Goal: Task Accomplishment & Management: Use online tool/utility

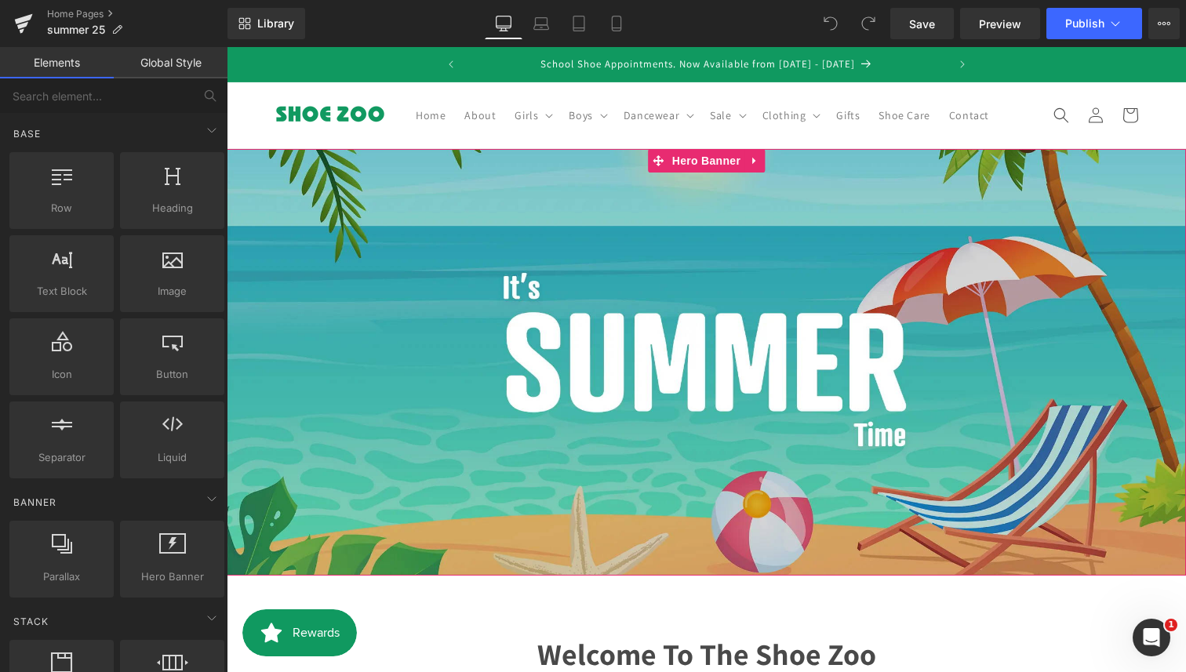
click at [558, 234] on div "Text Block Heading Text Block Row" at bounding box center [706, 362] width 959 height 427
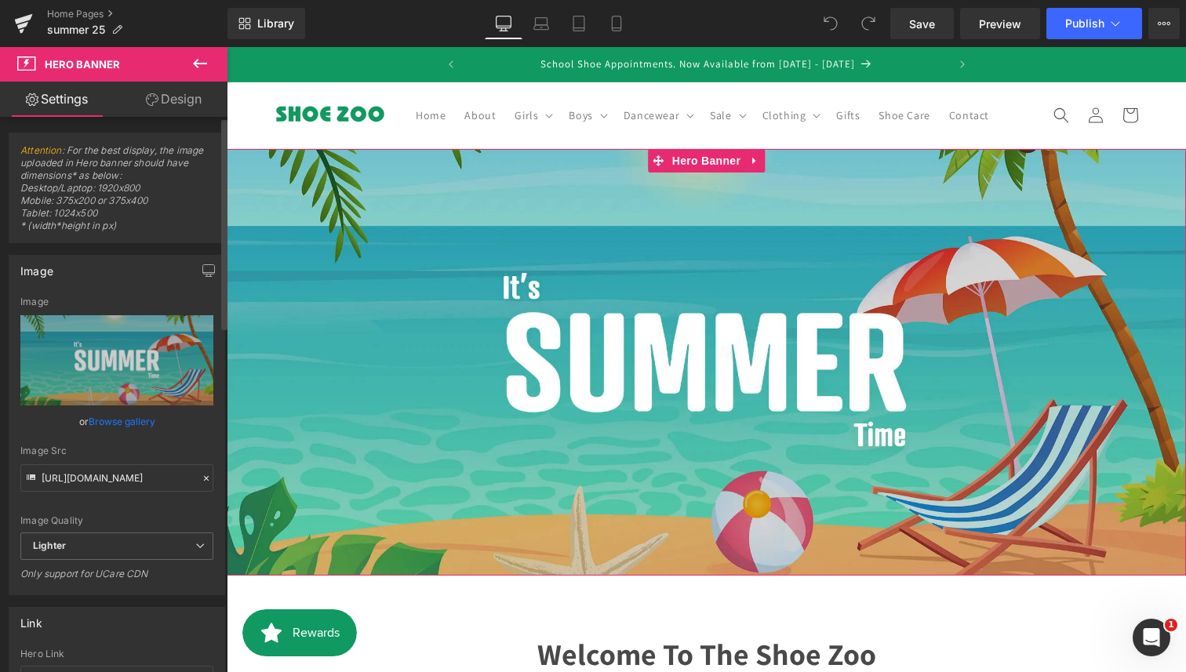
click at [143, 412] on link "Browse gallery" at bounding box center [122, 421] width 67 height 27
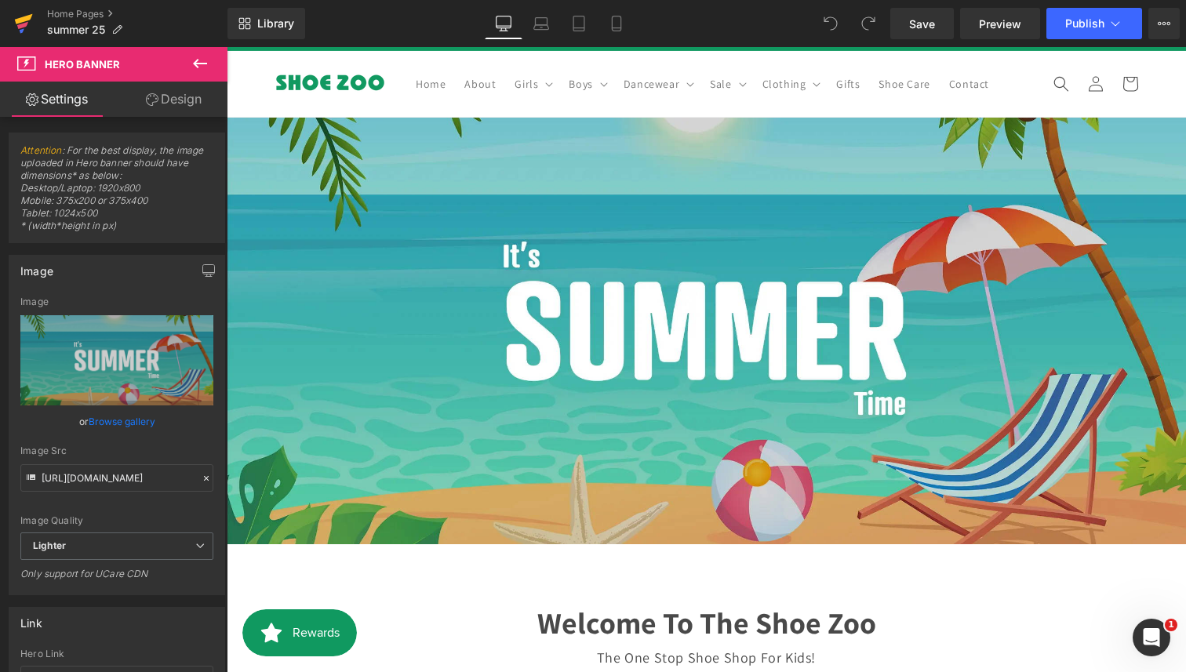
click at [15, 23] on icon at bounding box center [23, 23] width 19 height 39
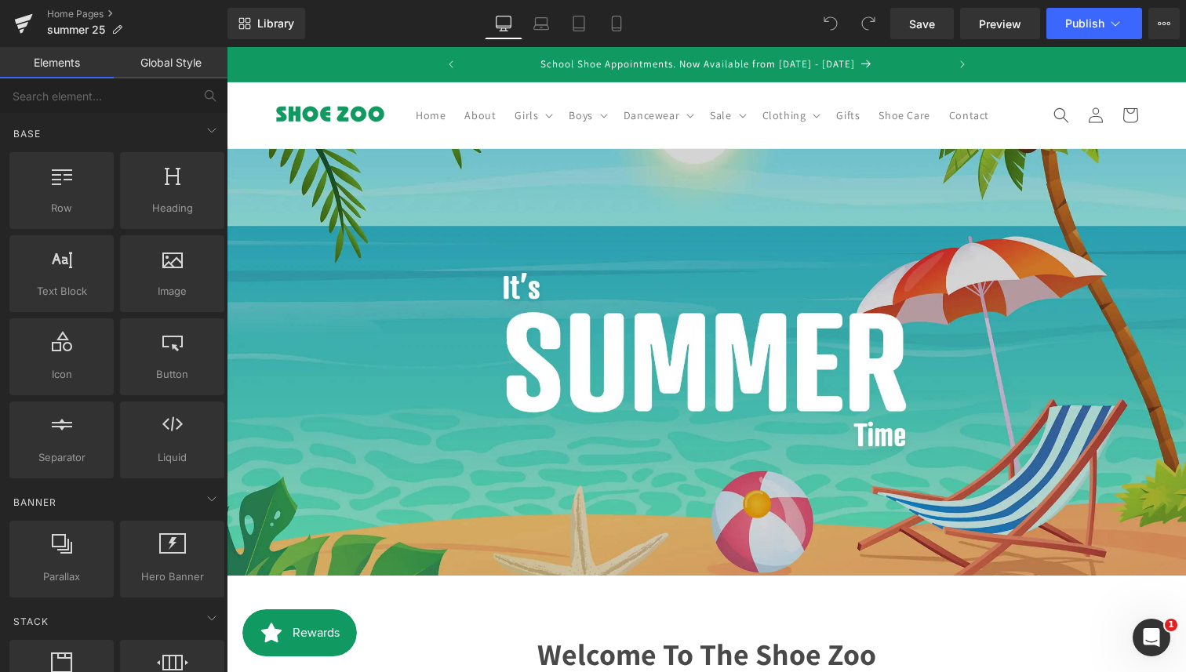
scroll to position [61, 0]
click at [642, 331] on div at bounding box center [706, 358] width 959 height 54
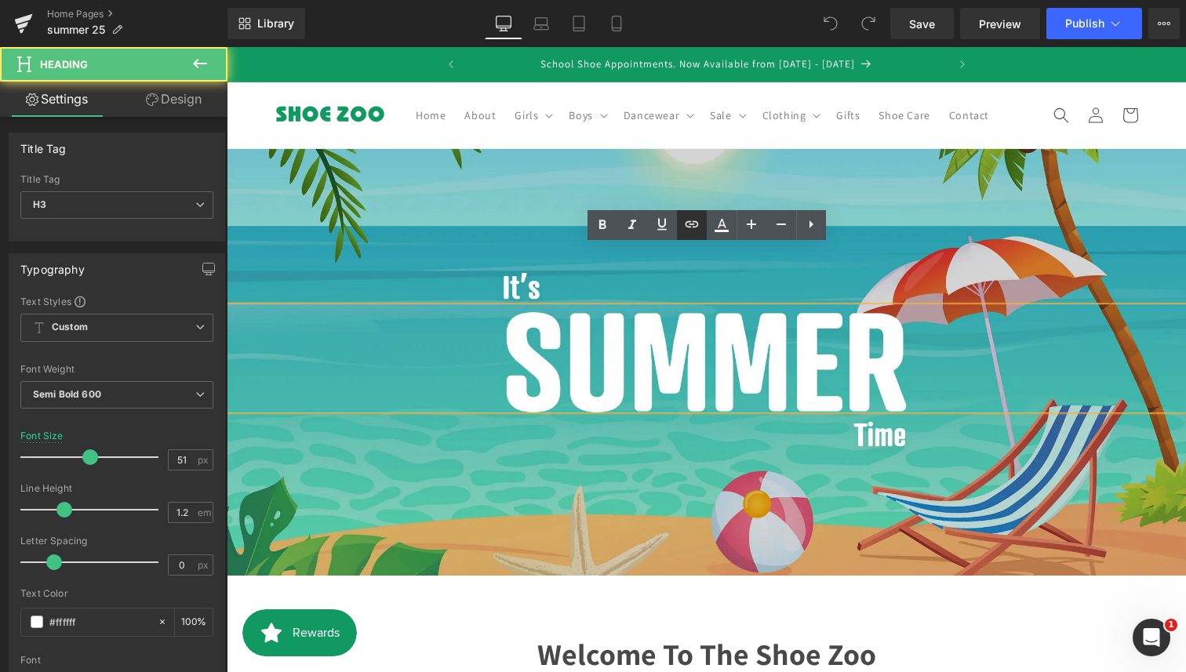
drag, startPoint x: 686, startPoint y: 227, endPoint x: 489, endPoint y: 152, distance: 211.2
click at [686, 227] on icon at bounding box center [691, 223] width 13 height 6
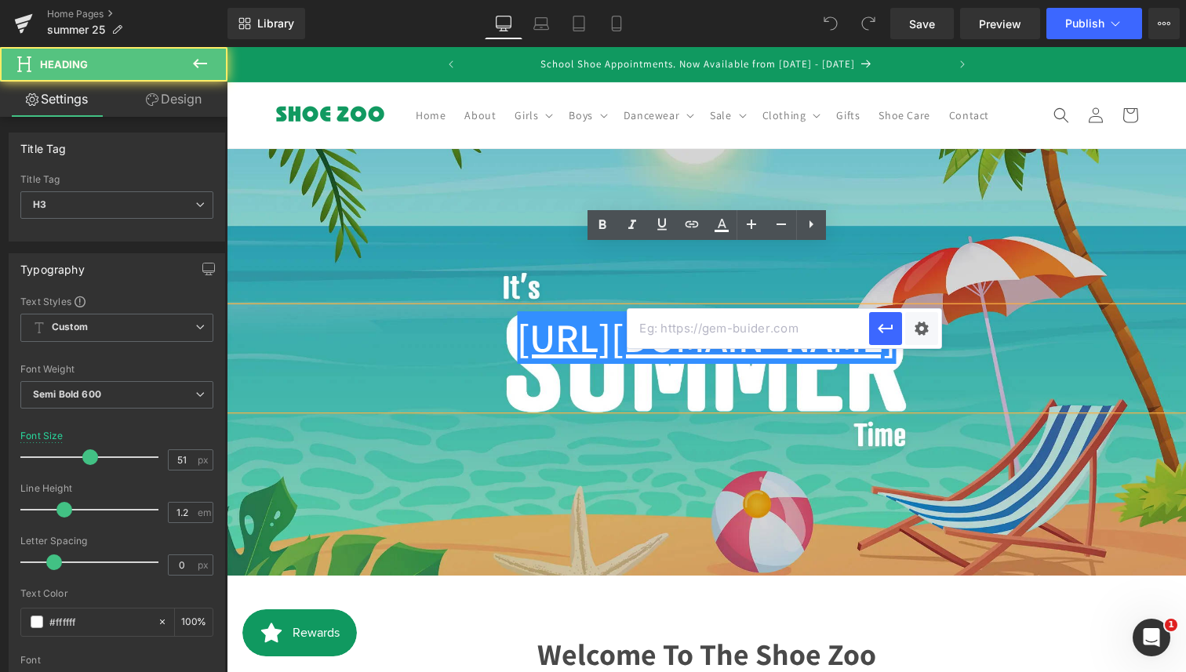
click at [805, 171] on div "Text Block [URL][DOMAIN_NAME] Heading Text Block Row" at bounding box center [706, 362] width 959 height 427
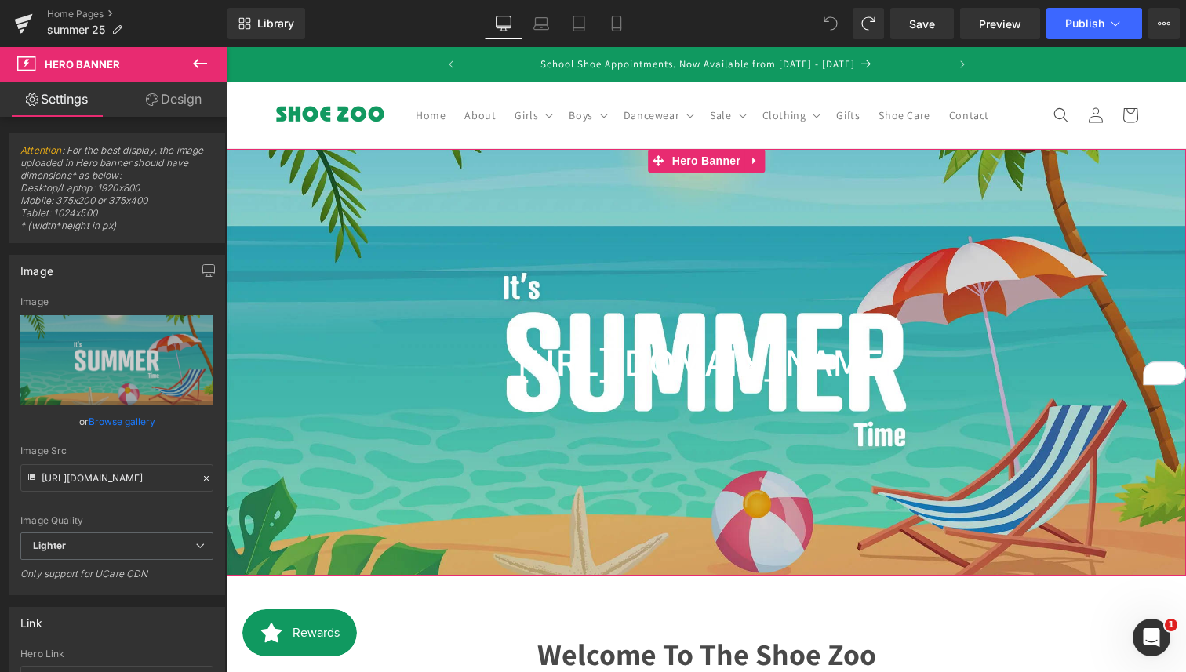
click at [887, 215] on div "Text Block [URL][DOMAIN_NAME] Heading Text Block Row" at bounding box center [706, 362] width 959 height 427
click at [708, 170] on span "Hero Banner" at bounding box center [706, 161] width 76 height 24
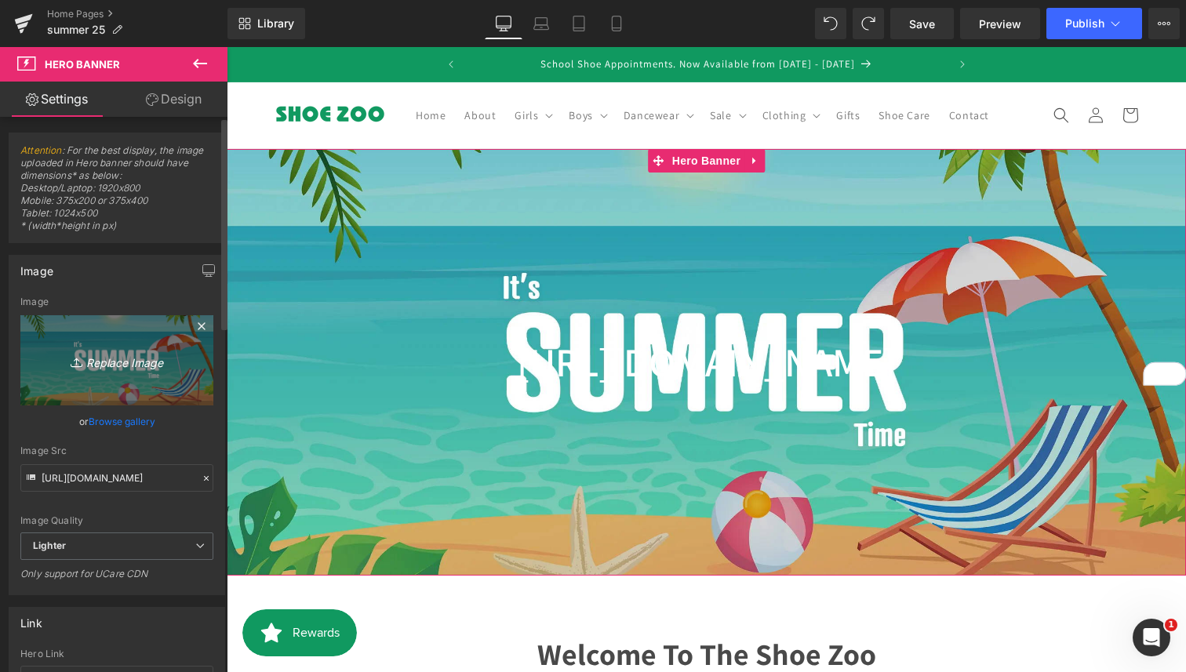
click at [175, 358] on icon "Replace Image" at bounding box center [117, 361] width 126 height 20
type input "C:\fakepath\auttumn2025.jpg"
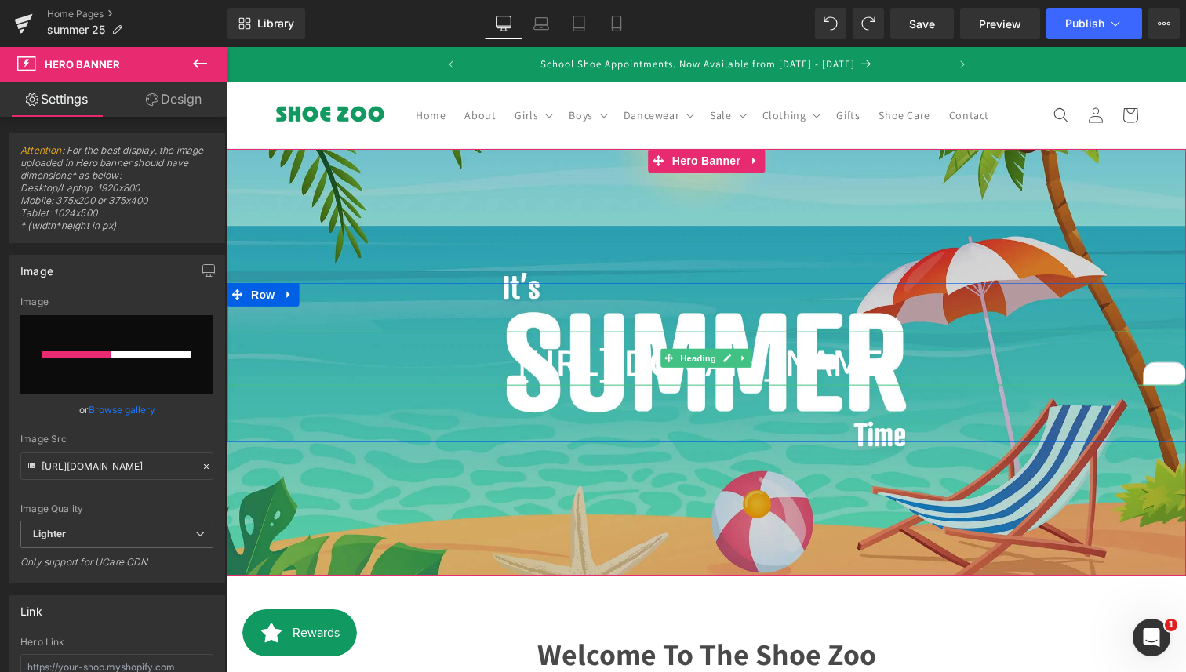
click at [484, 369] on div "[URL][DOMAIN_NAME]" at bounding box center [706, 358] width 959 height 54
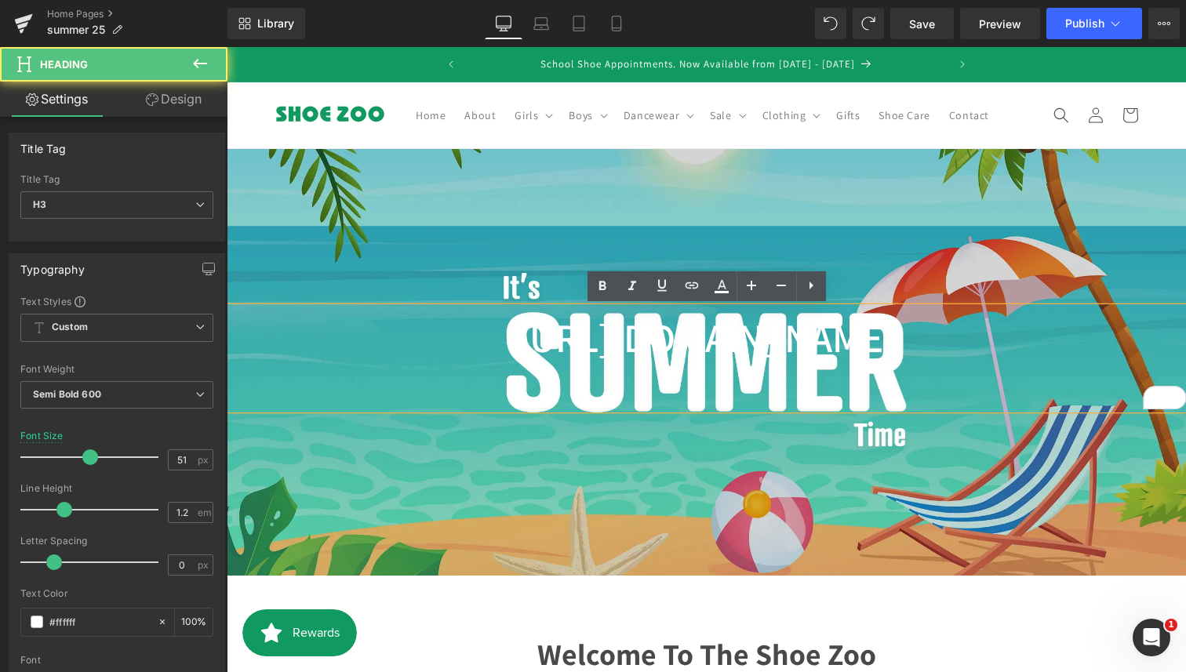
click at [484, 369] on div "[URL][DOMAIN_NAME]" at bounding box center [706, 358] width 959 height 102
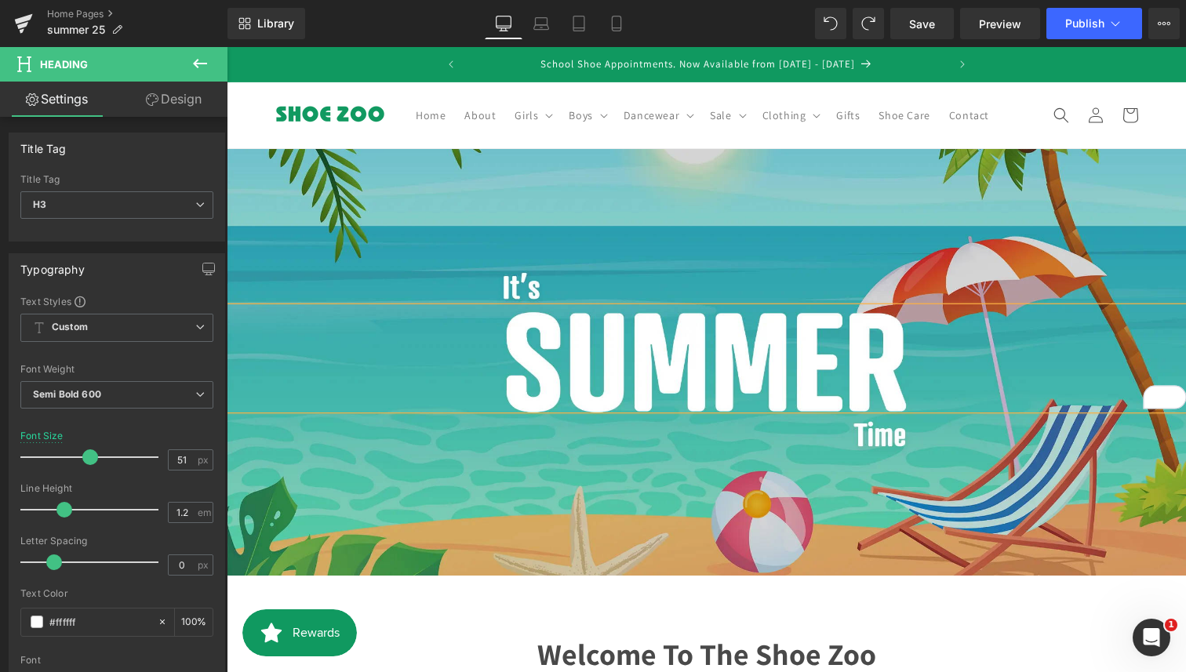
click at [734, 252] on div "Text Block Heading Text Block Row" at bounding box center [706, 362] width 959 height 427
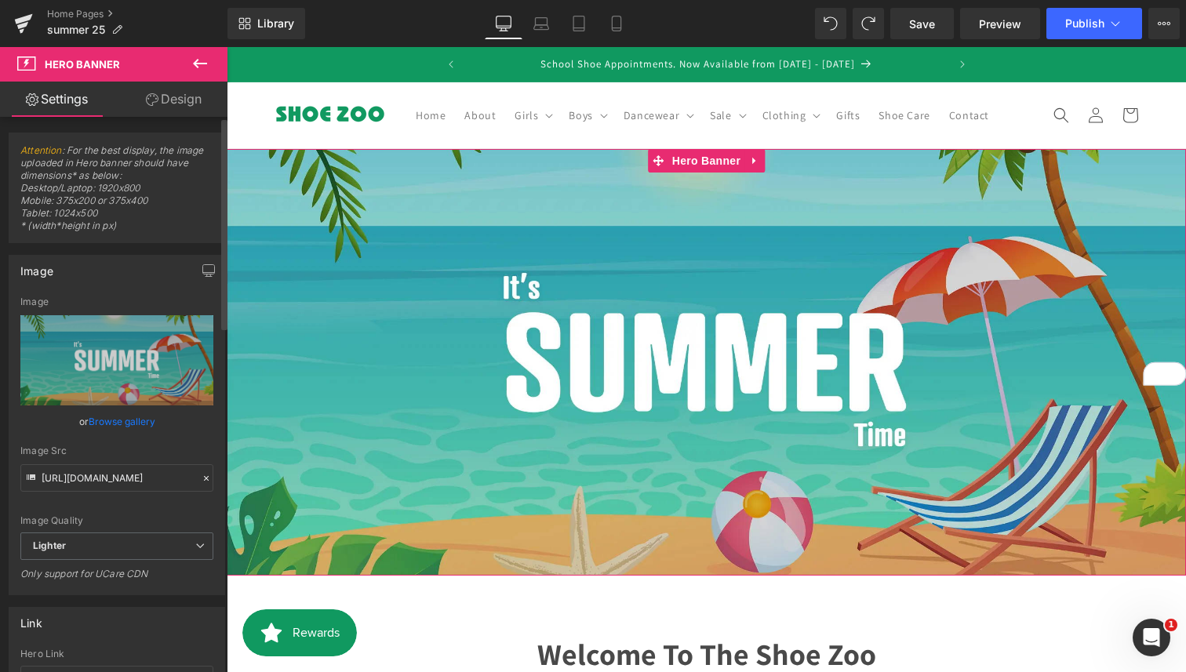
click at [140, 419] on link "Browse gallery" at bounding box center [122, 421] width 67 height 27
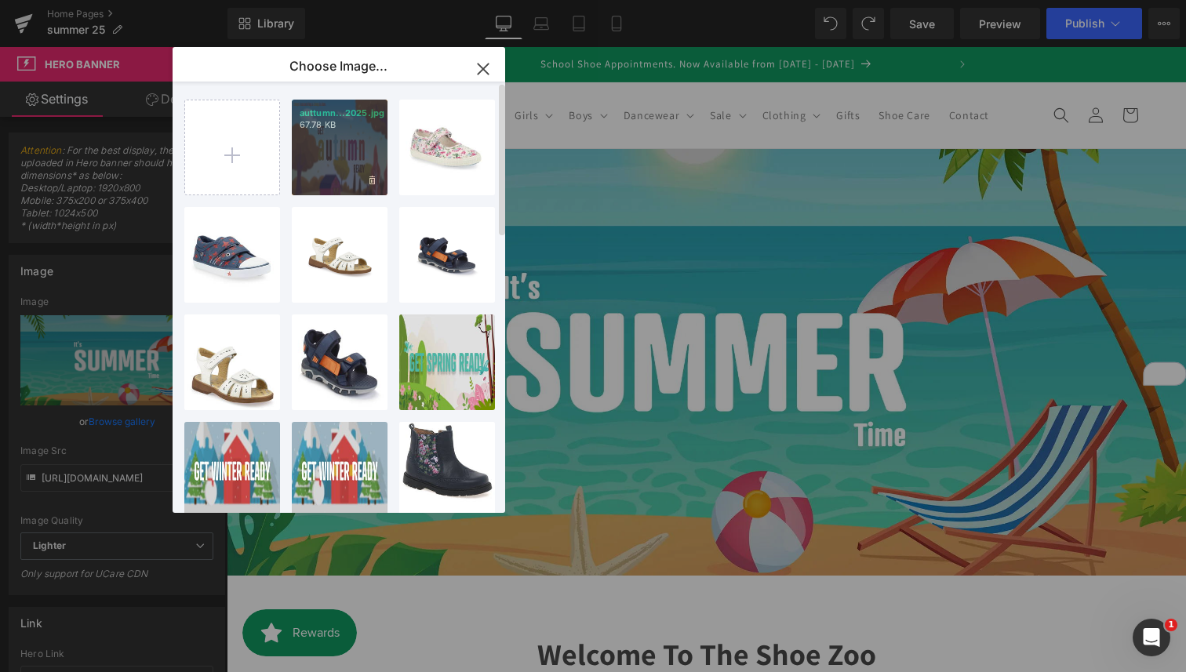
click at [345, 158] on div "auttumn...2025.jpg 67.78 KB" at bounding box center [340, 148] width 96 height 96
type input "[URL][DOMAIN_NAME]"
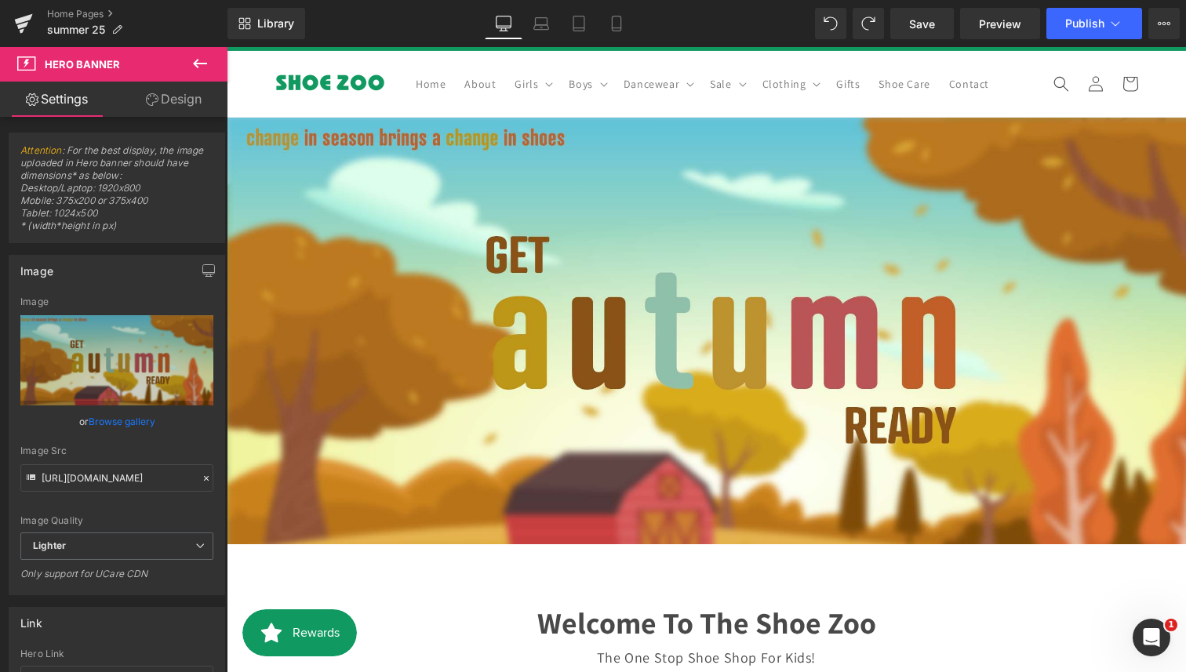
scroll to position [707, 0]
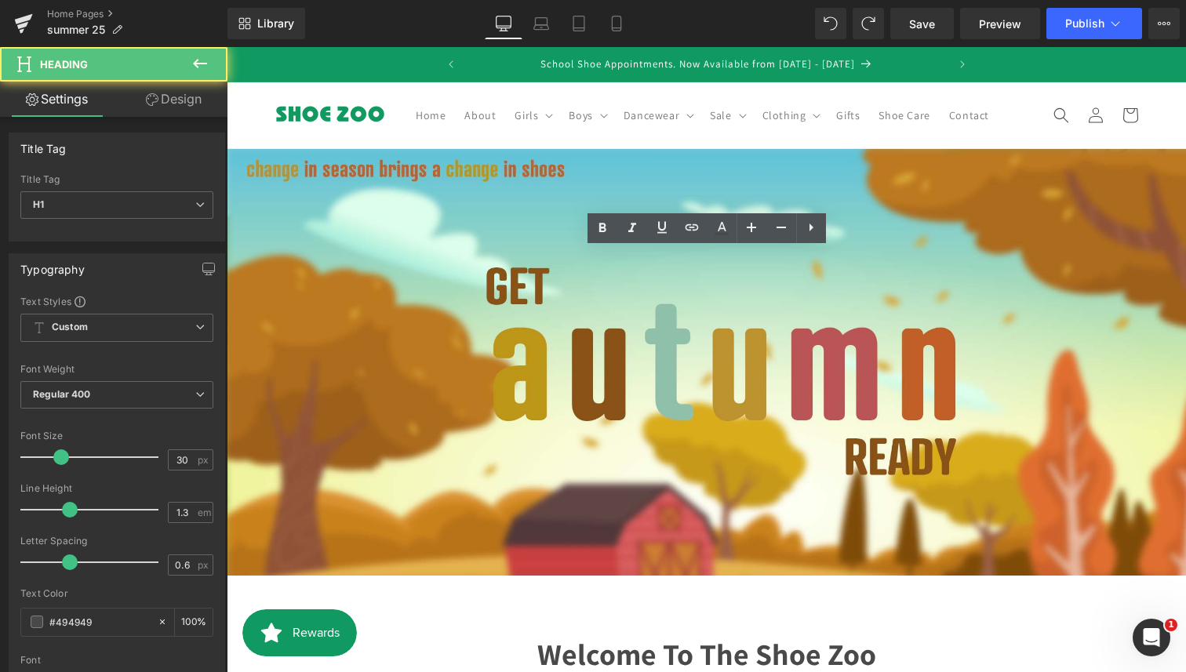
click at [227, 47] on div at bounding box center [227, 47] width 0 height 0
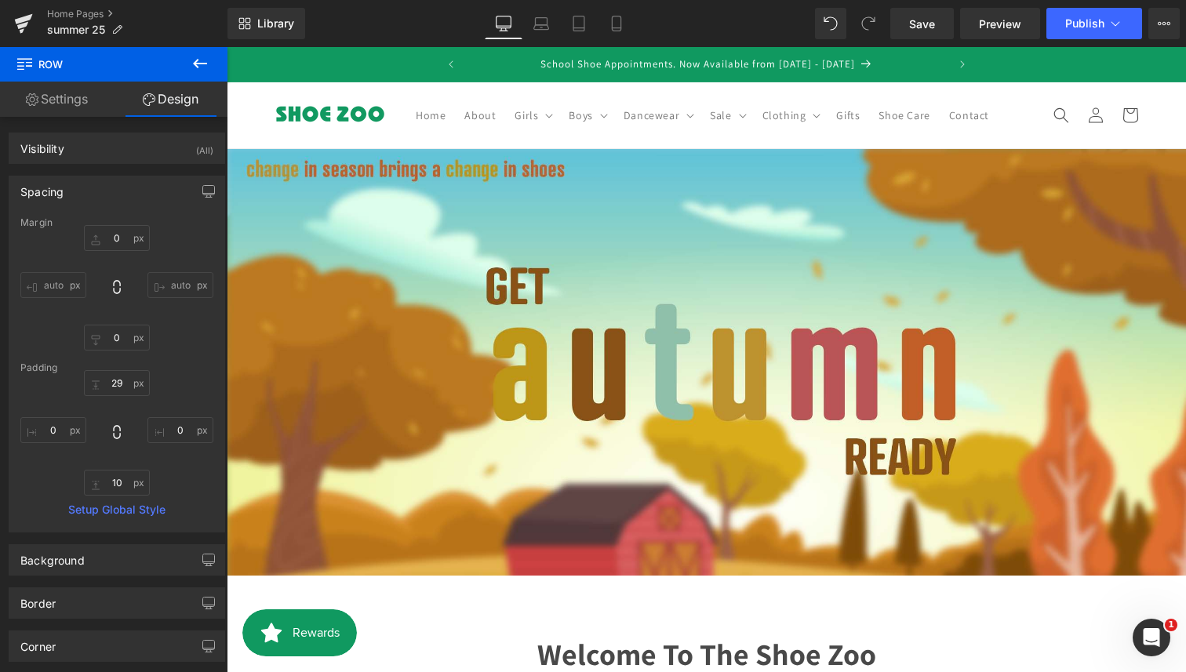
scroll to position [682, 0]
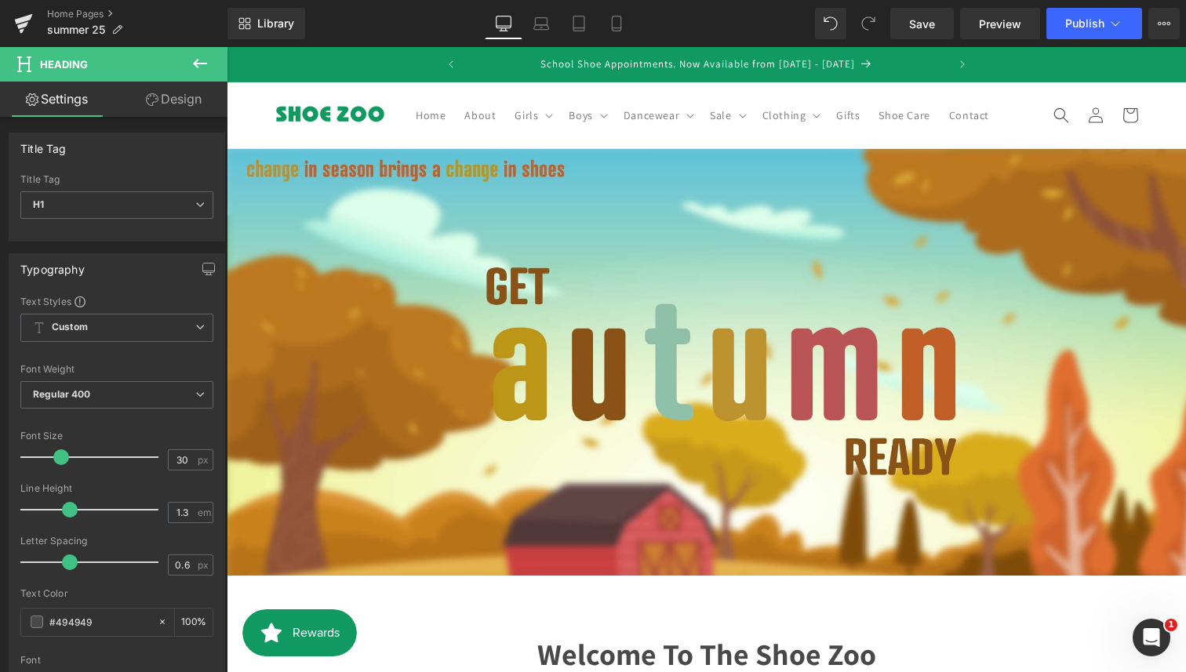
drag, startPoint x: 733, startPoint y: 278, endPoint x: 1022, endPoint y: 279, distance: 288.7
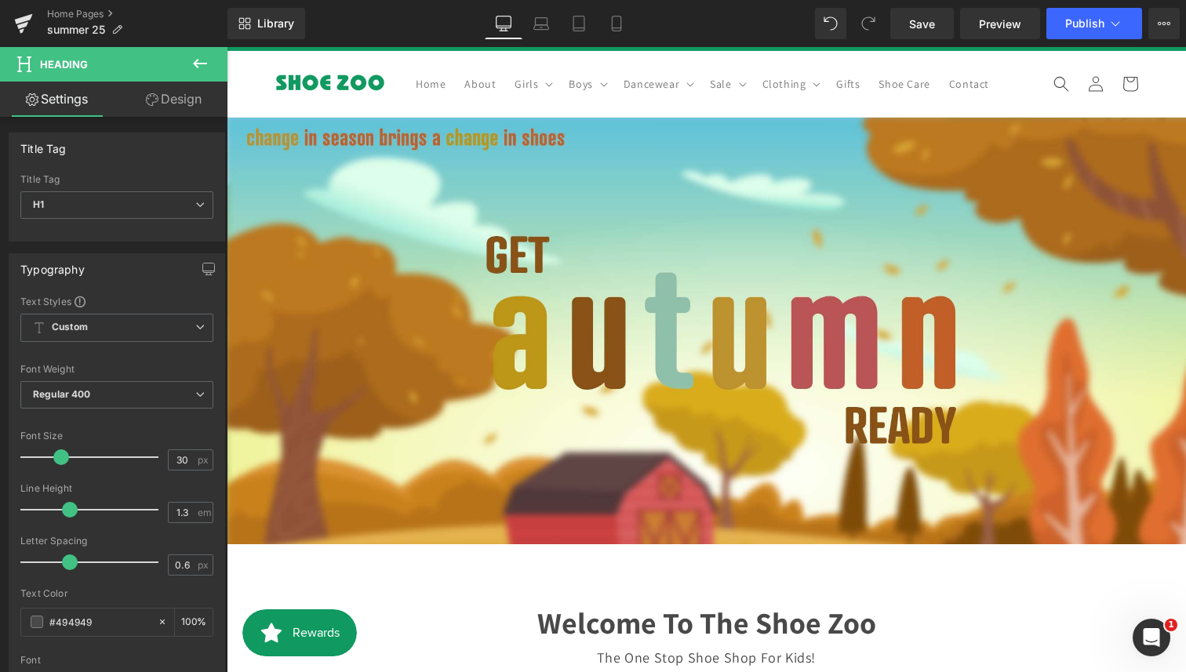
scroll to position [641, 0]
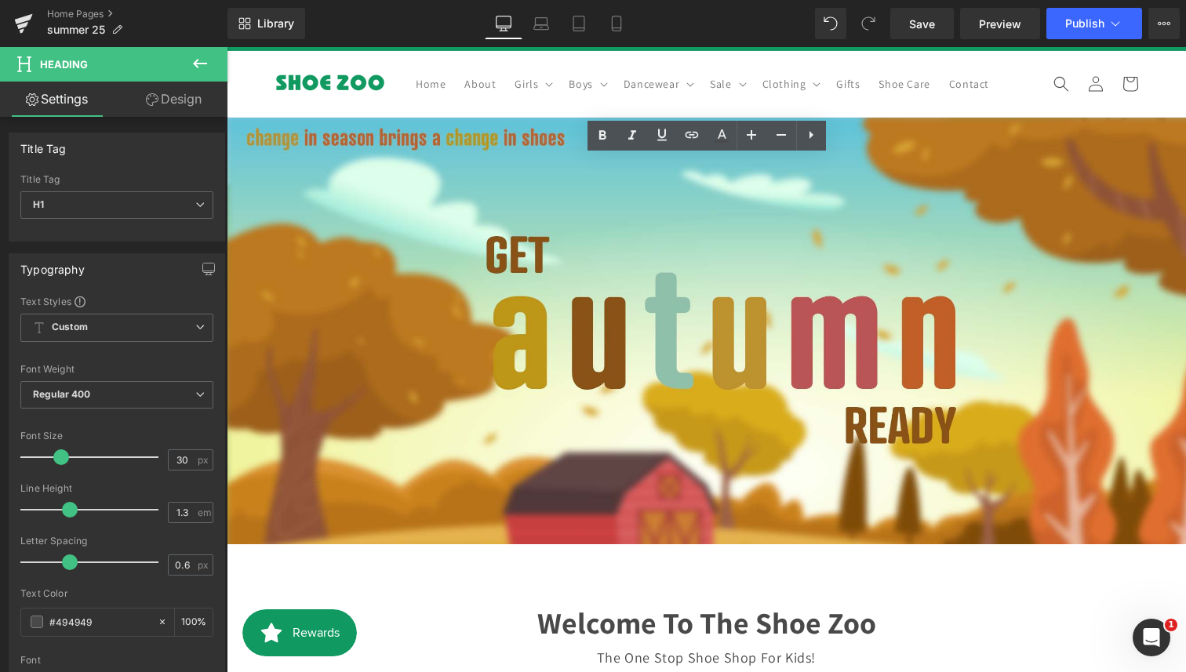
scroll to position [793, 0]
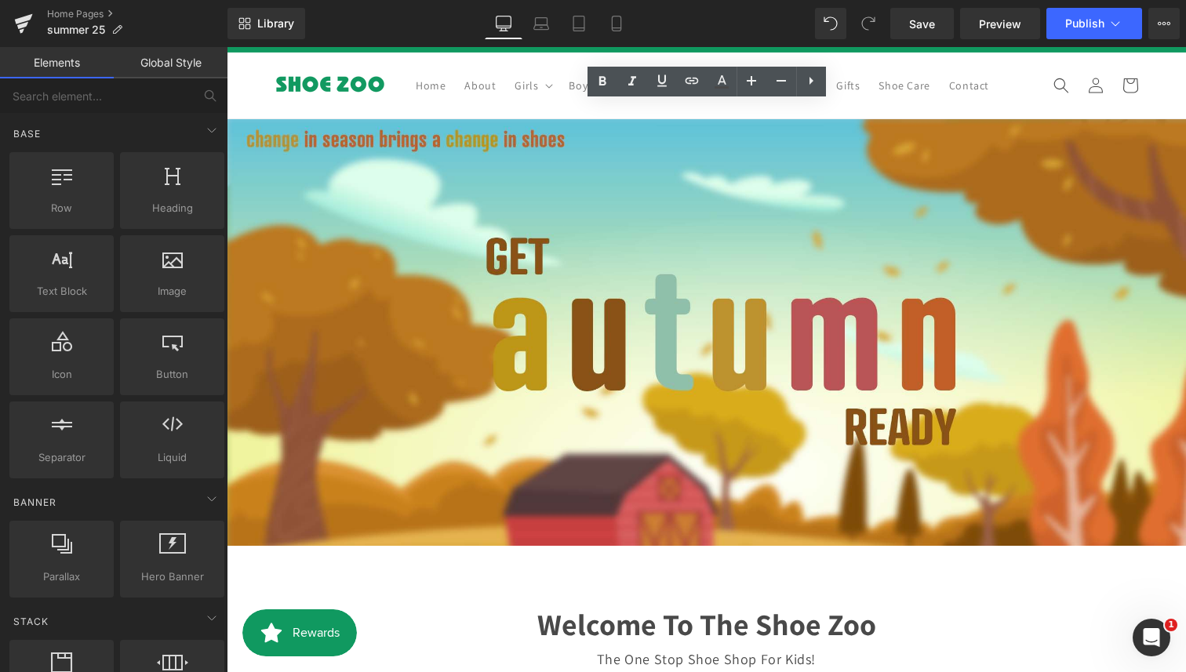
drag, startPoint x: 809, startPoint y: 232, endPoint x: 714, endPoint y: 238, distance: 95.1
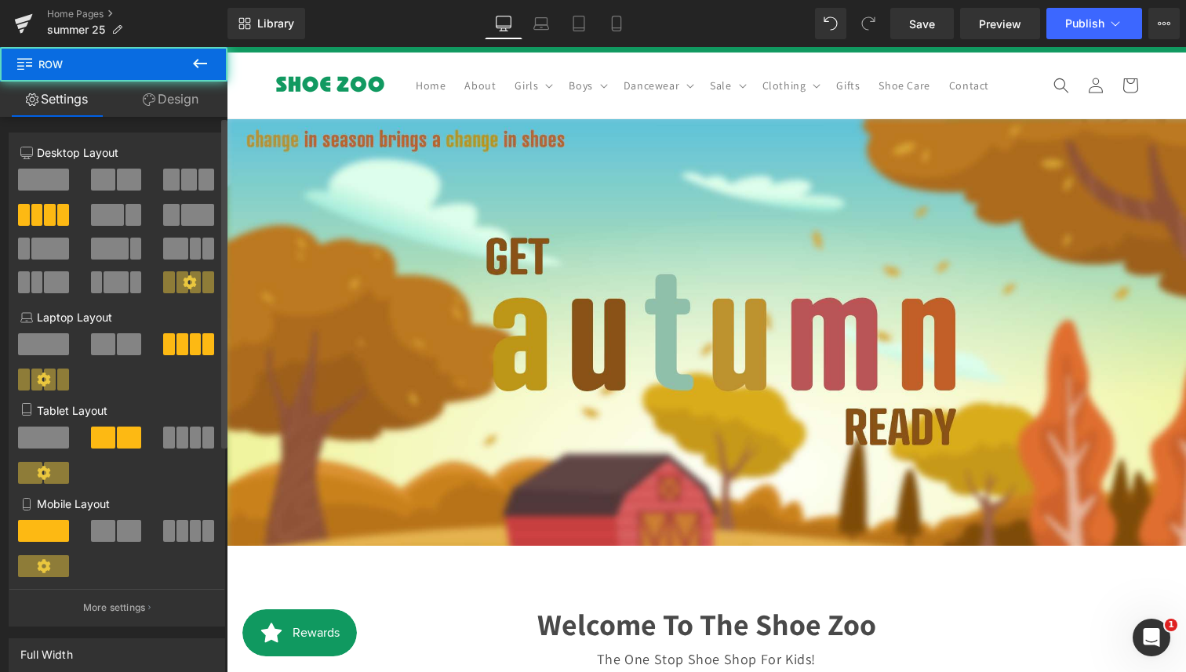
drag, startPoint x: 122, startPoint y: 179, endPoint x: 180, endPoint y: 191, distance: 59.2
click at [122, 179] on span at bounding box center [129, 180] width 24 height 22
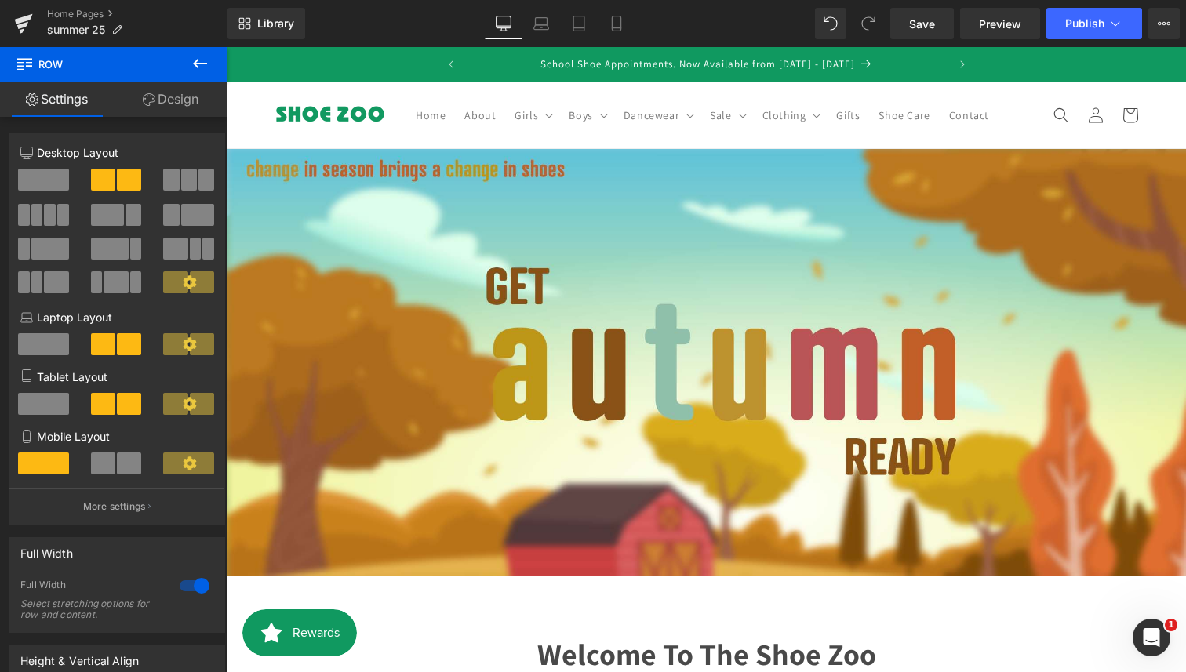
scroll to position [748, 0]
